Goal: Task Accomplishment & Management: Manage account settings

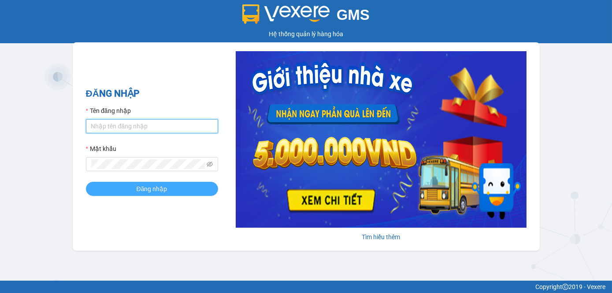
type input "tram.dalatoi"
click at [143, 187] on span "Đăng nhập" at bounding box center [152, 189] width 31 height 10
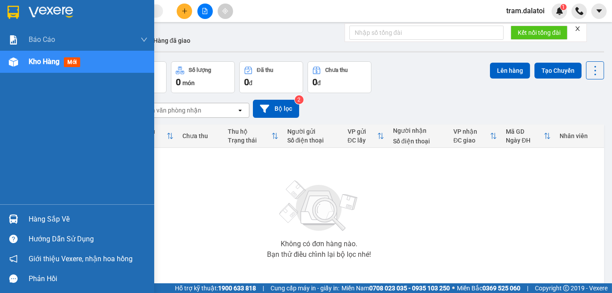
click at [79, 224] on div "Hàng sắp về" at bounding box center [88, 218] width 119 height 13
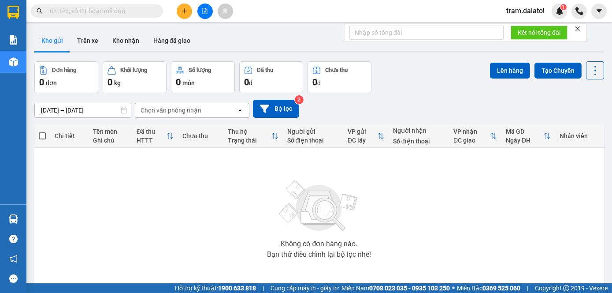
click at [126, 107] on section "Kết quả tìm kiếm ( 0 ) Bộ lọc No Data tram.dalatoi 1 Báo cáo Báo cáo dòng tiền …" at bounding box center [306, 146] width 612 height 293
click at [92, 41] on button "Trên xe" at bounding box center [87, 40] width 35 height 21
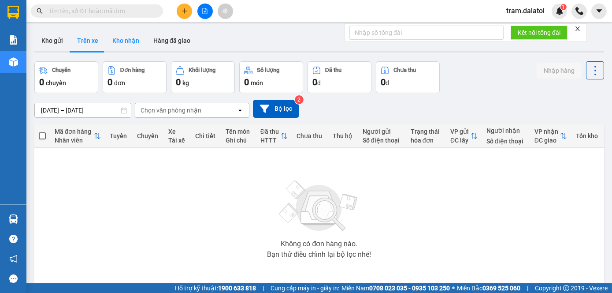
click at [140, 42] on button "Kho nhận" at bounding box center [125, 40] width 41 height 21
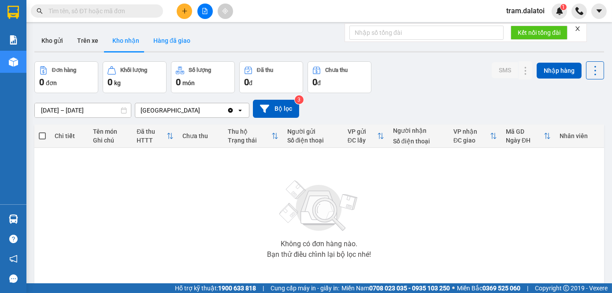
click at [172, 42] on button "Hàng đã giao" at bounding box center [171, 40] width 51 height 21
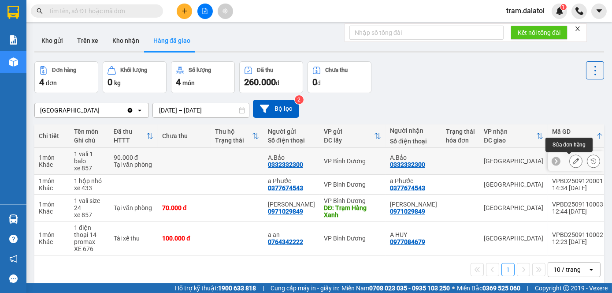
click at [573, 162] on icon at bounding box center [576, 161] width 6 height 6
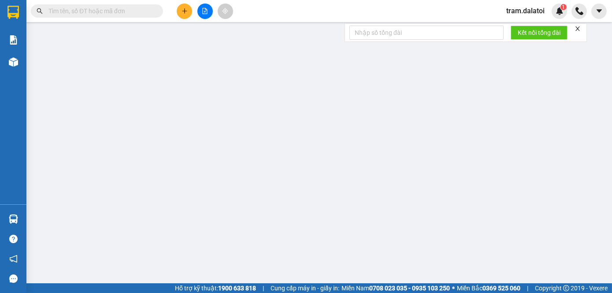
type input "0332332300"
type input "A.Bảo"
type input "0332332300"
type input "A.Bảo"
type input "90.000"
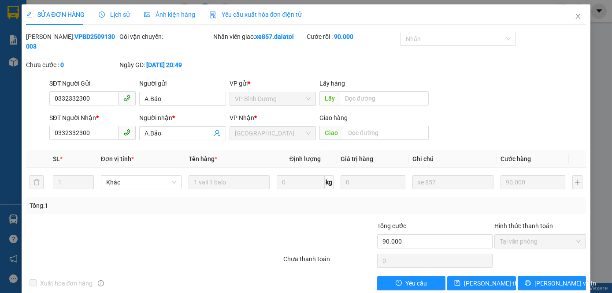
click at [91, 11] on div "SỬA ĐƠN HÀNG Lịch sử Ảnh kiện hàng Yêu cầu xuất hóa đơn điện tử" at bounding box center [164, 14] width 276 height 20
click at [113, 16] on span "Lịch sử" at bounding box center [114, 14] width 31 height 7
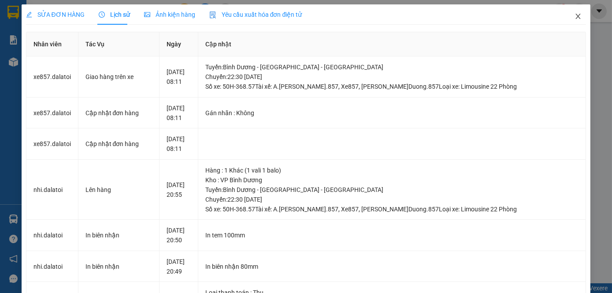
drag, startPoint x: 572, startPoint y: 17, endPoint x: 545, endPoint y: 8, distance: 28.4
click at [576, 17] on icon "close" at bounding box center [578, 16] width 5 height 5
